Goal: Task Accomplishment & Management: Use online tool/utility

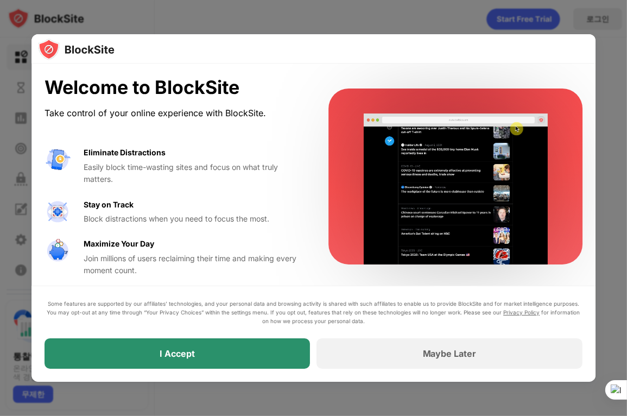
click at [232, 341] on div "I Accept" at bounding box center [178, 353] width 266 height 30
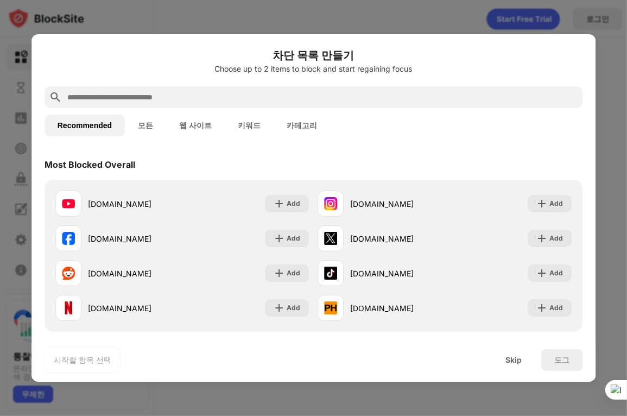
click at [282, 96] on input "text" at bounding box center [322, 97] width 513 height 13
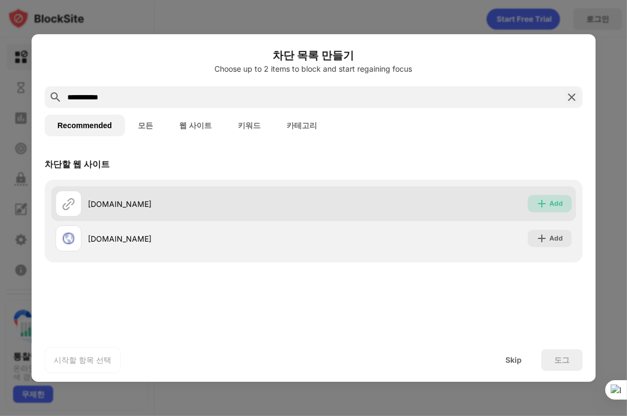
click at [558, 205] on div "Add" at bounding box center [557, 203] width 14 height 11
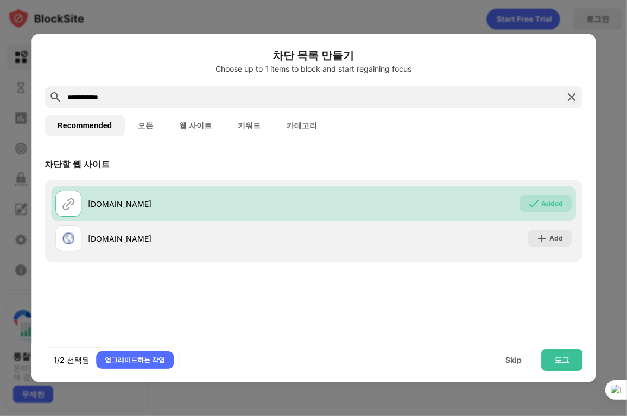
drag, startPoint x: 202, startPoint y: 92, endPoint x: 2, endPoint y: 94, distance: 199.9
click at [2, 415] on div "**********" at bounding box center [313, 416] width 627 height 0
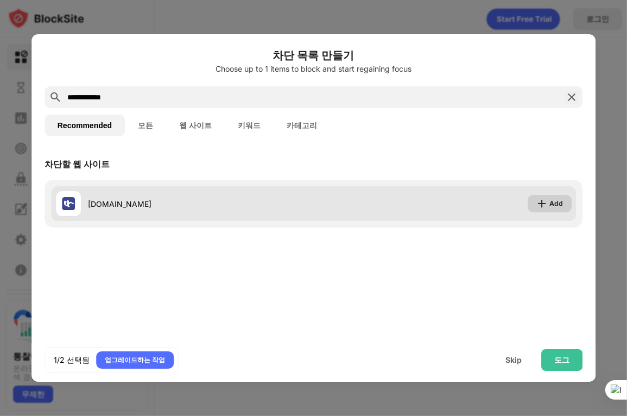
type input "**********"
click at [550, 203] on div "Add" at bounding box center [550, 203] width 44 height 17
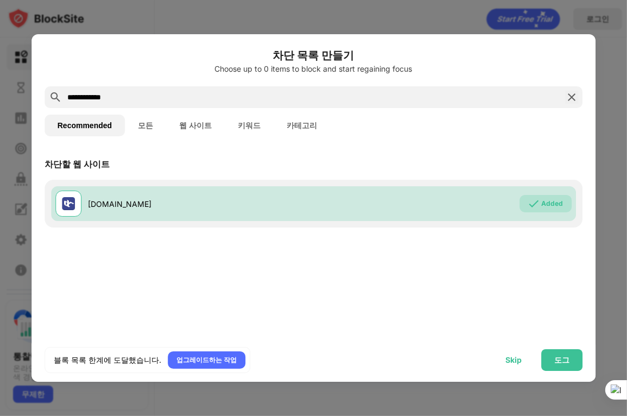
click at [519, 358] on div "Skip" at bounding box center [514, 360] width 16 height 9
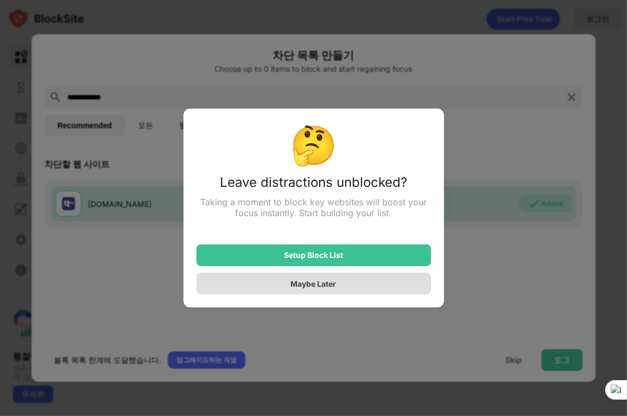
click at [325, 289] on div "Maybe Later" at bounding box center [314, 284] width 235 height 22
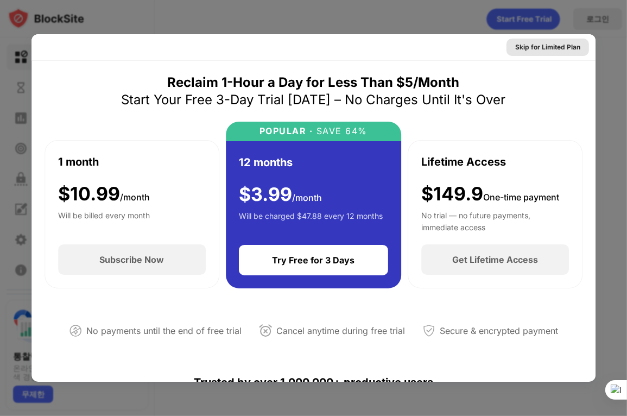
click at [528, 46] on div "Skip for Limited Plan" at bounding box center [547, 47] width 65 height 11
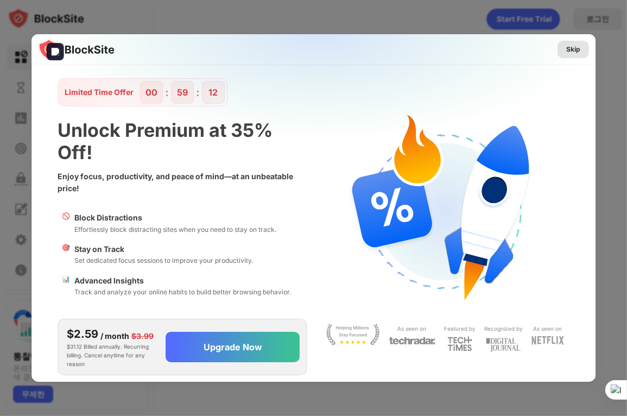
click at [571, 51] on div "Skip" at bounding box center [573, 49] width 14 height 11
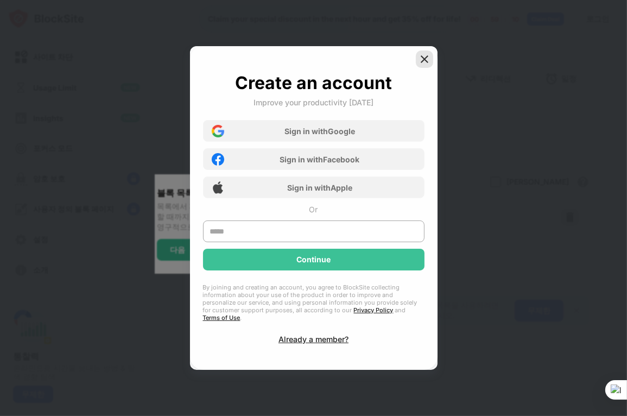
click at [428, 62] on img at bounding box center [424, 59] width 11 height 11
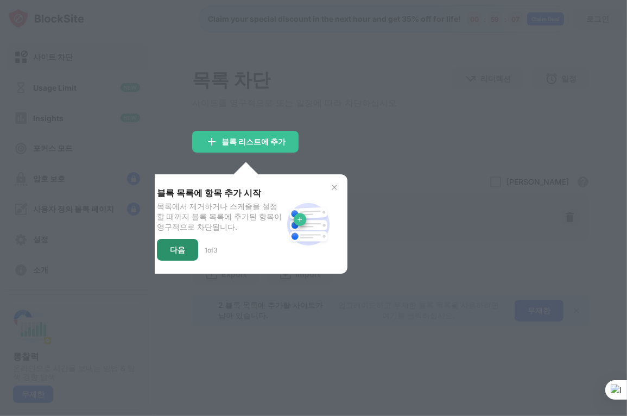
click at [182, 250] on div "다음" at bounding box center [177, 250] width 41 height 22
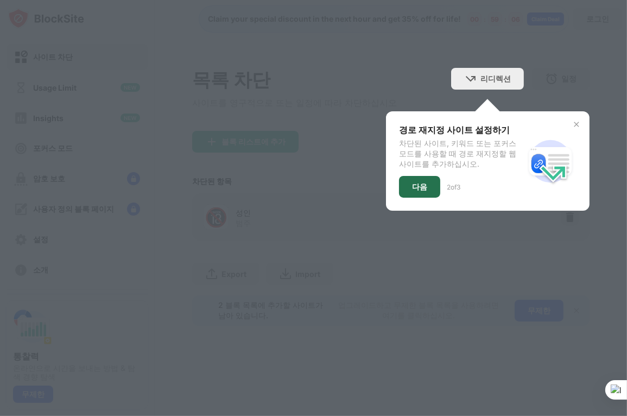
click at [415, 186] on div "다음" at bounding box center [419, 186] width 15 height 9
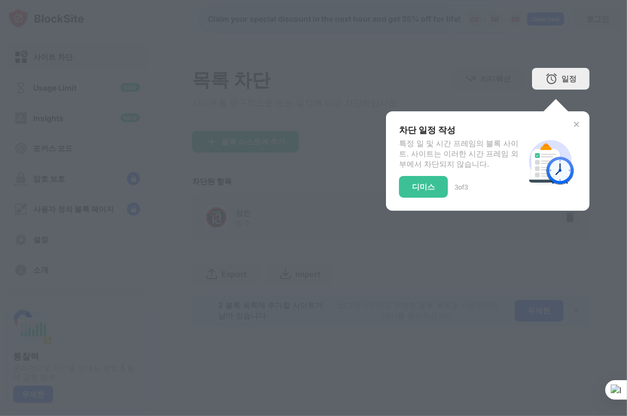
click at [430, 194] on div "디미스" at bounding box center [423, 187] width 49 height 22
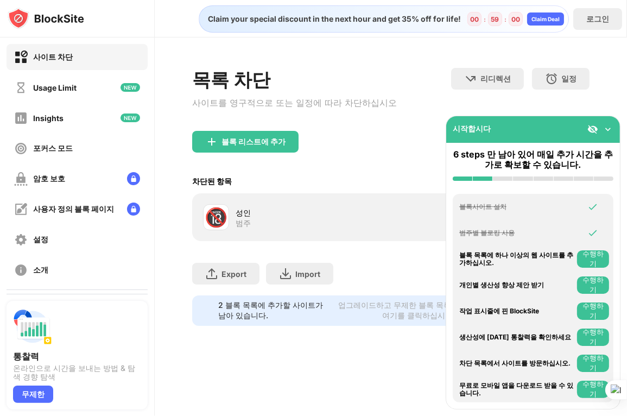
click at [67, 61] on div "사이트 차단" at bounding box center [53, 57] width 40 height 10
click at [50, 59] on div "사이트 차단" at bounding box center [53, 57] width 40 height 10
